Goal: Download file/media

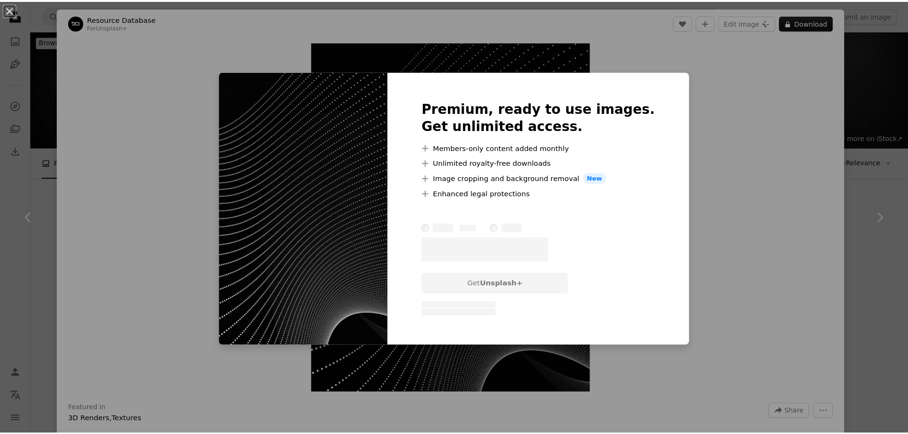
scroll to position [2337, 0]
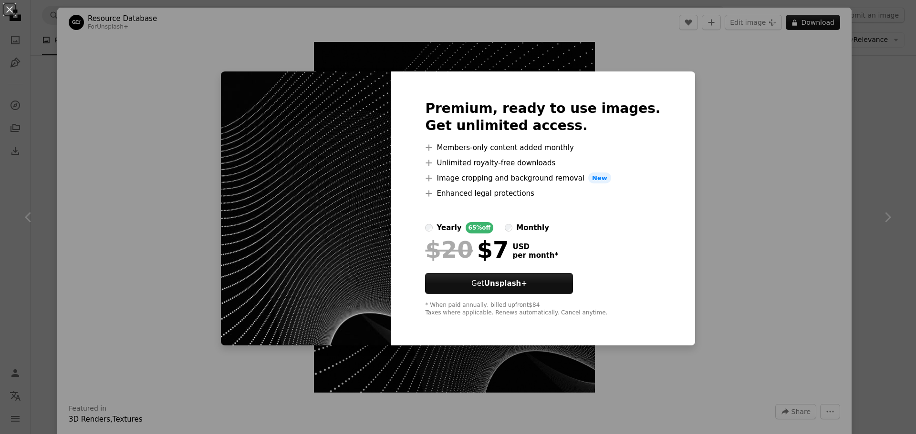
click at [821, 132] on div "An X shape Premium, ready to use images. Get unlimited access. A plus sign Memb…" at bounding box center [458, 217] width 916 height 434
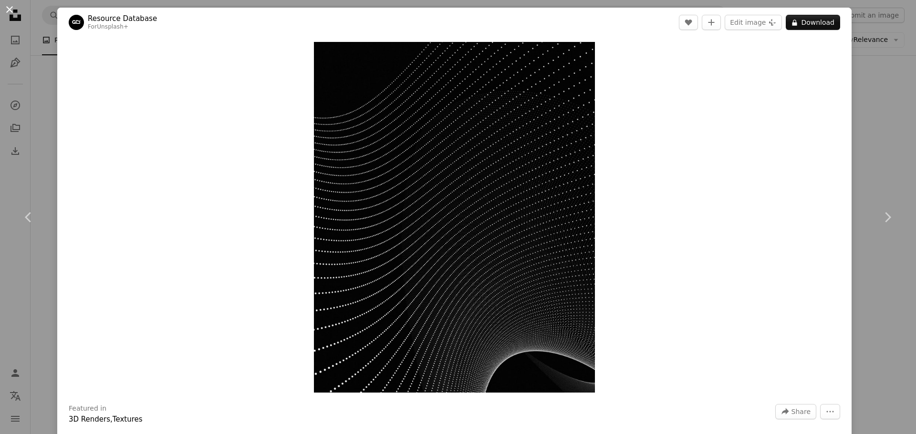
click at [12, 7] on button "An X shape" at bounding box center [9, 9] width 11 height 11
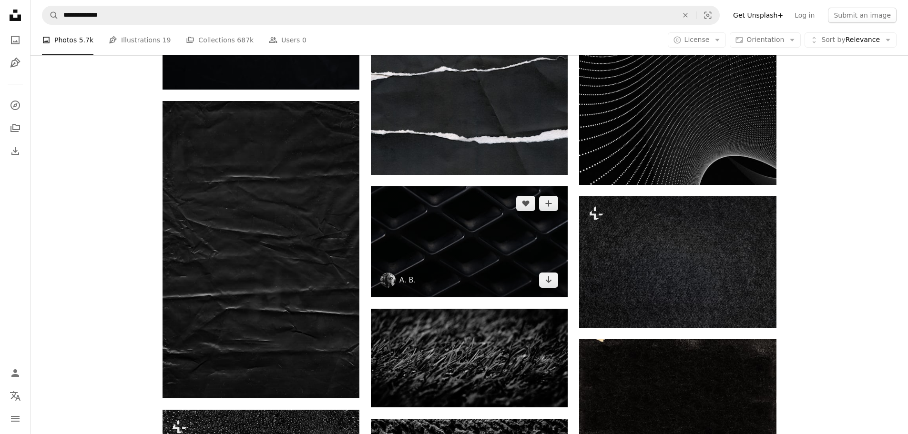
scroll to position [2527, 0]
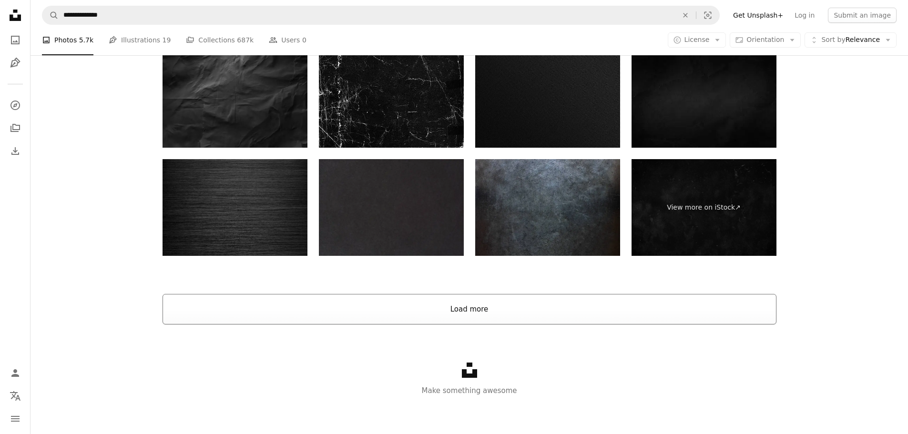
click at [512, 309] on button "Load more" at bounding box center [470, 309] width 614 height 31
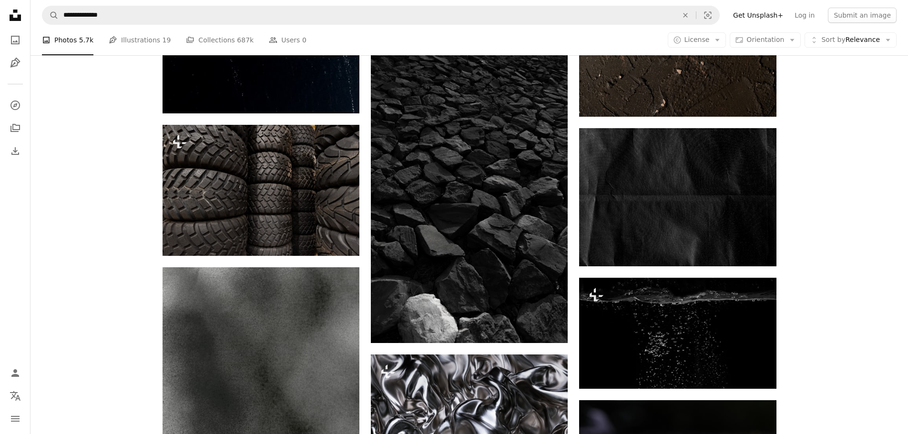
scroll to position [5403, 0]
